Goal: Navigation & Orientation: Understand site structure

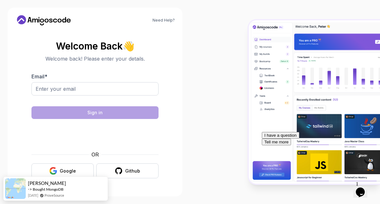
click at [45, 20] on icon at bounding box center [46, 21] width 4 height 4
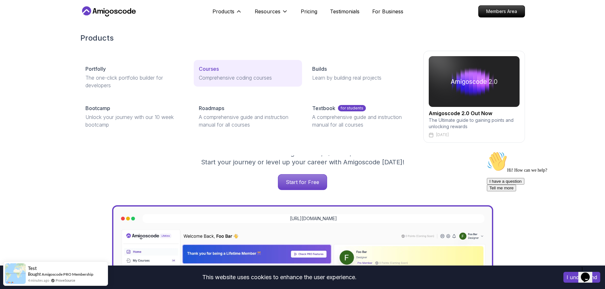
click at [208, 73] on link "Courses Comprehensive coding courses" at bounding box center [248, 73] width 108 height 27
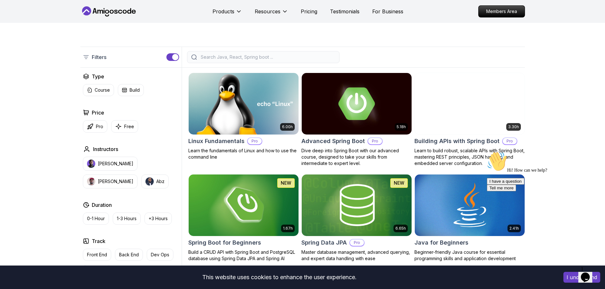
scroll to position [127, 0]
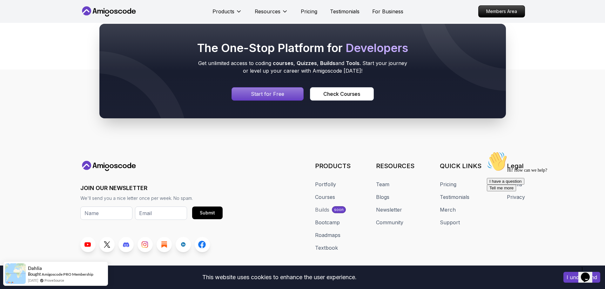
scroll to position [2870, 0]
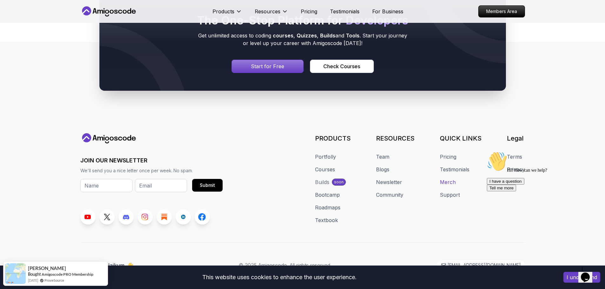
click at [379, 178] on link "Merch" at bounding box center [448, 182] width 16 height 8
click at [379, 153] on link "Pricing" at bounding box center [448, 157] width 17 height 8
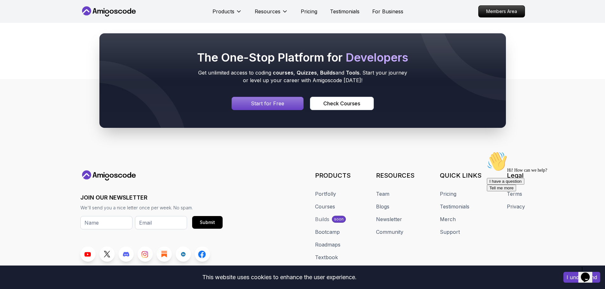
scroll to position [3426, 0]
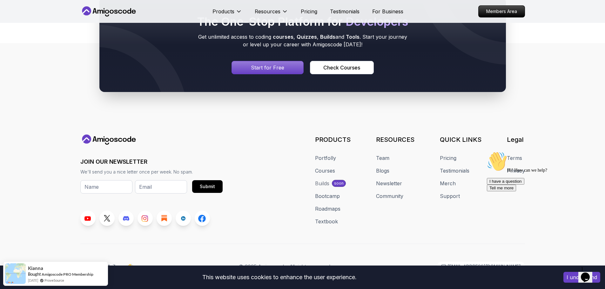
click at [379, 151] on div "Hi! How can we help? I have a question Tell me more" at bounding box center [544, 171] width 114 height 40
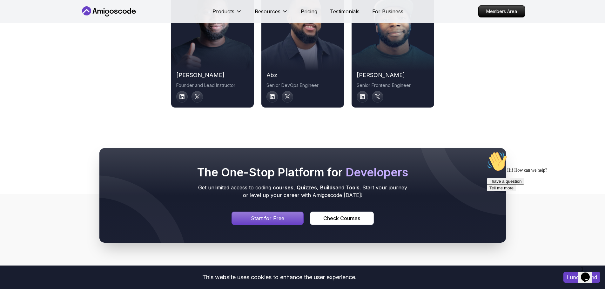
scroll to position [3268, 0]
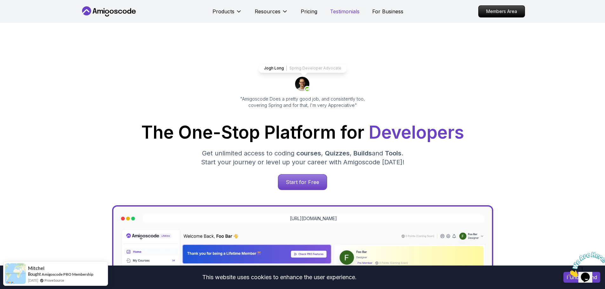
click at [345, 12] on p "Testimonials" at bounding box center [345, 12] width 30 height 8
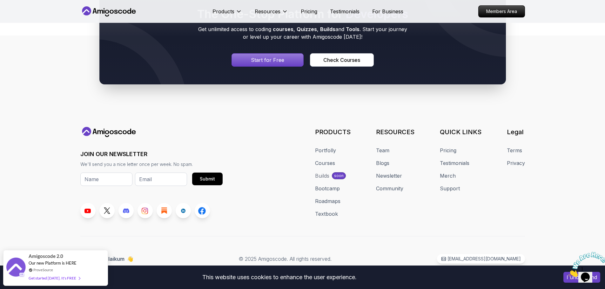
scroll to position [3824, 0]
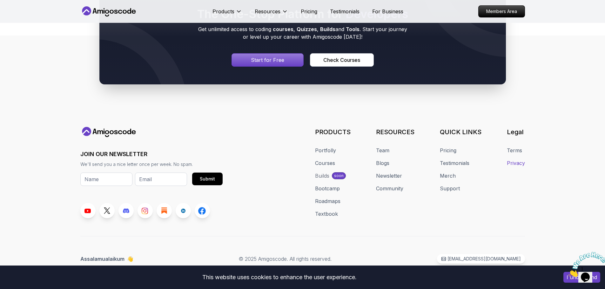
click at [517, 165] on link "Privacy" at bounding box center [516, 163] width 18 height 8
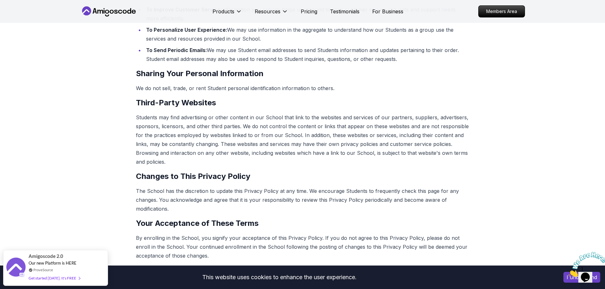
scroll to position [381, 0]
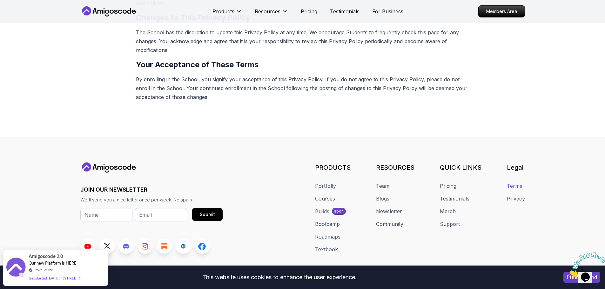
click at [515, 185] on link "Terms" at bounding box center [514, 186] width 15 height 8
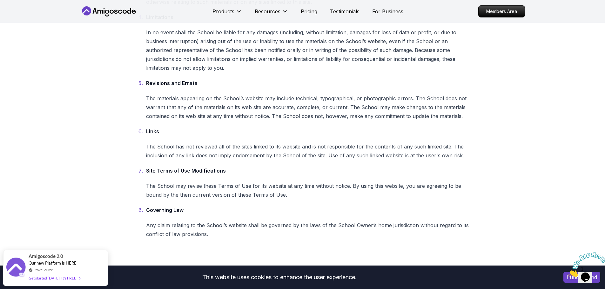
scroll to position [444, 0]
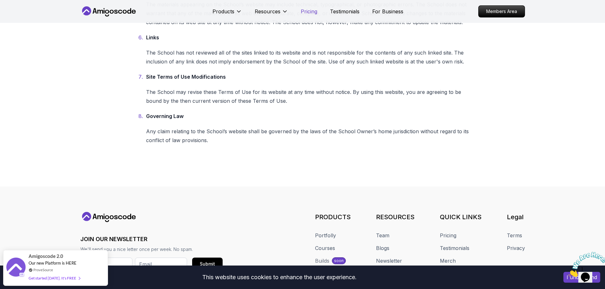
click at [307, 10] on p "Pricing" at bounding box center [309, 12] width 17 height 8
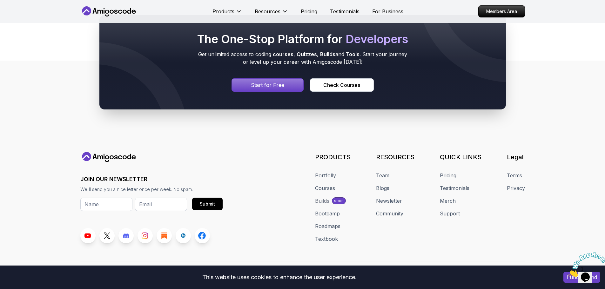
scroll to position [3432, 0]
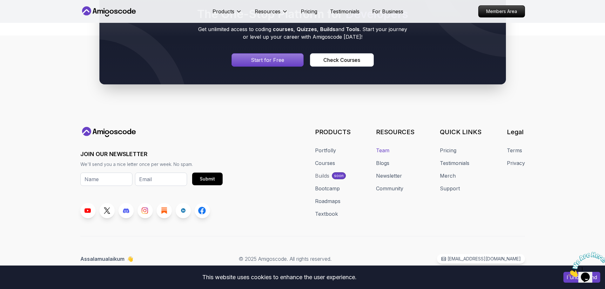
click at [383, 148] on link "Team" at bounding box center [382, 151] width 13 height 8
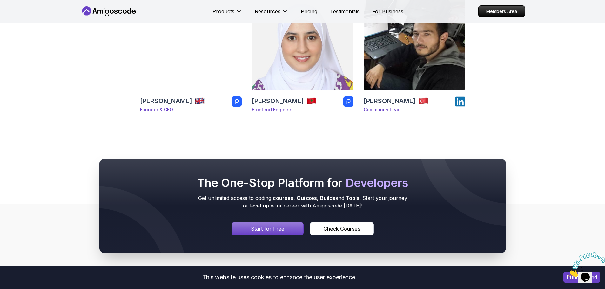
scroll to position [74, 0]
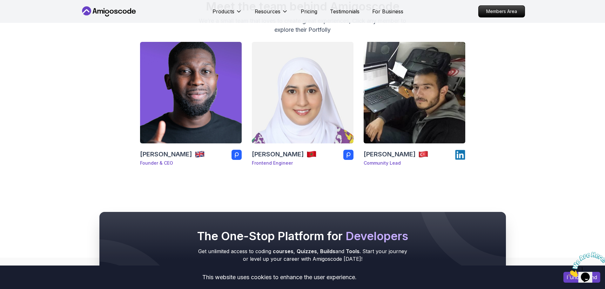
click at [100, 14] on icon at bounding box center [108, 11] width 57 height 10
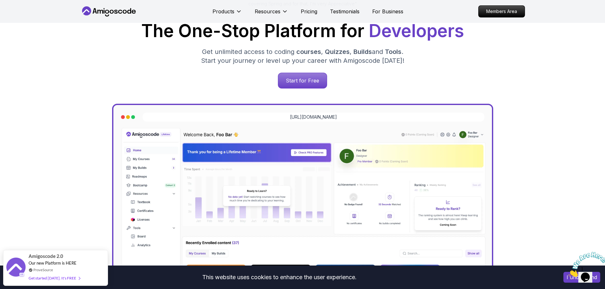
scroll to position [32, 0]
